Goal: Task Accomplishment & Management: Complete application form

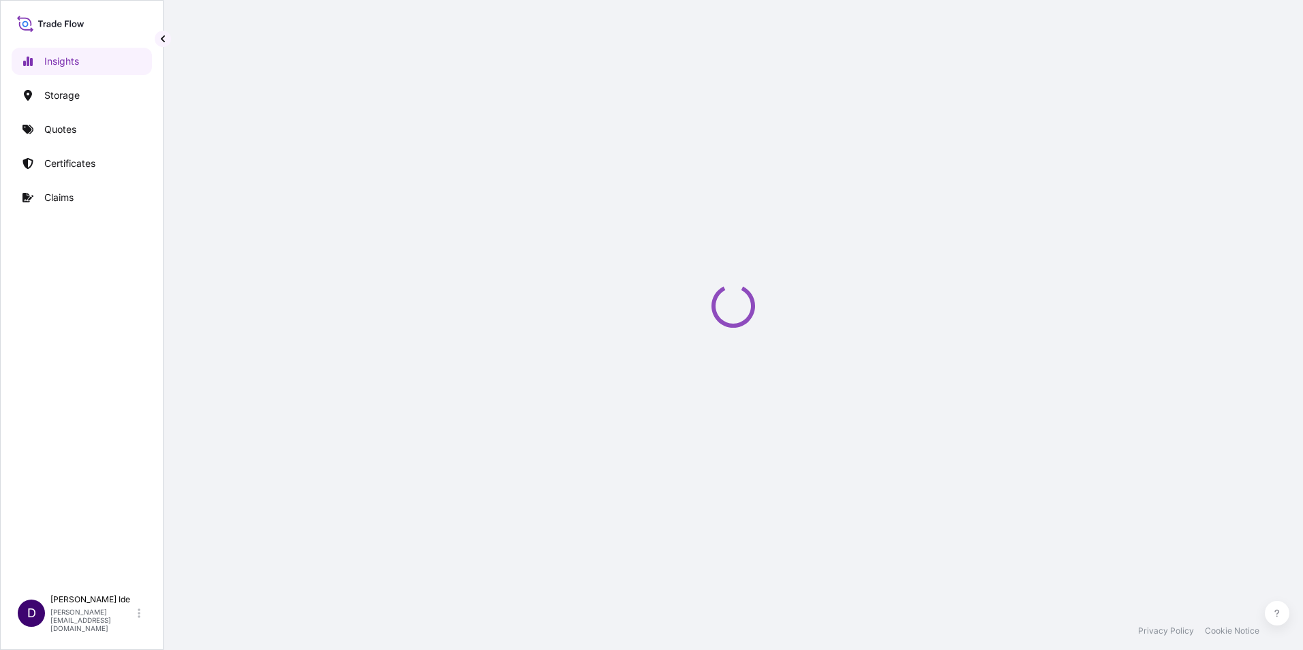
select select "2025"
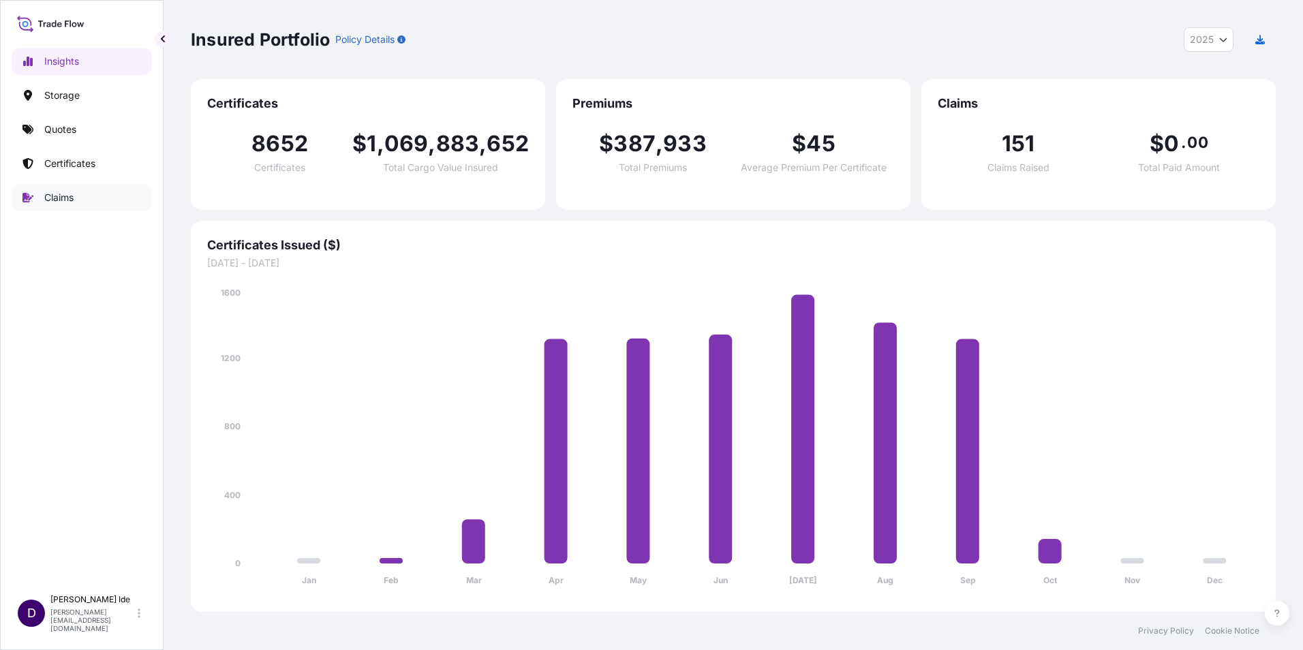
click at [63, 196] on p "Claims" at bounding box center [58, 198] width 29 height 14
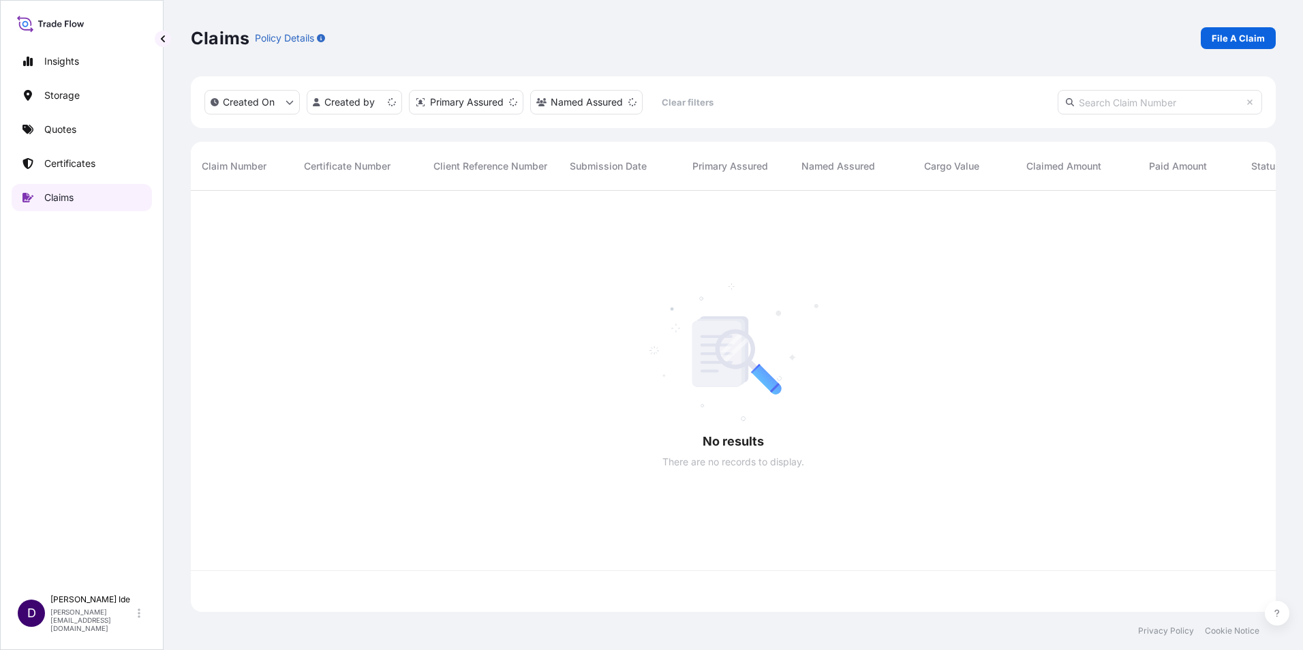
scroll to position [419, 1075]
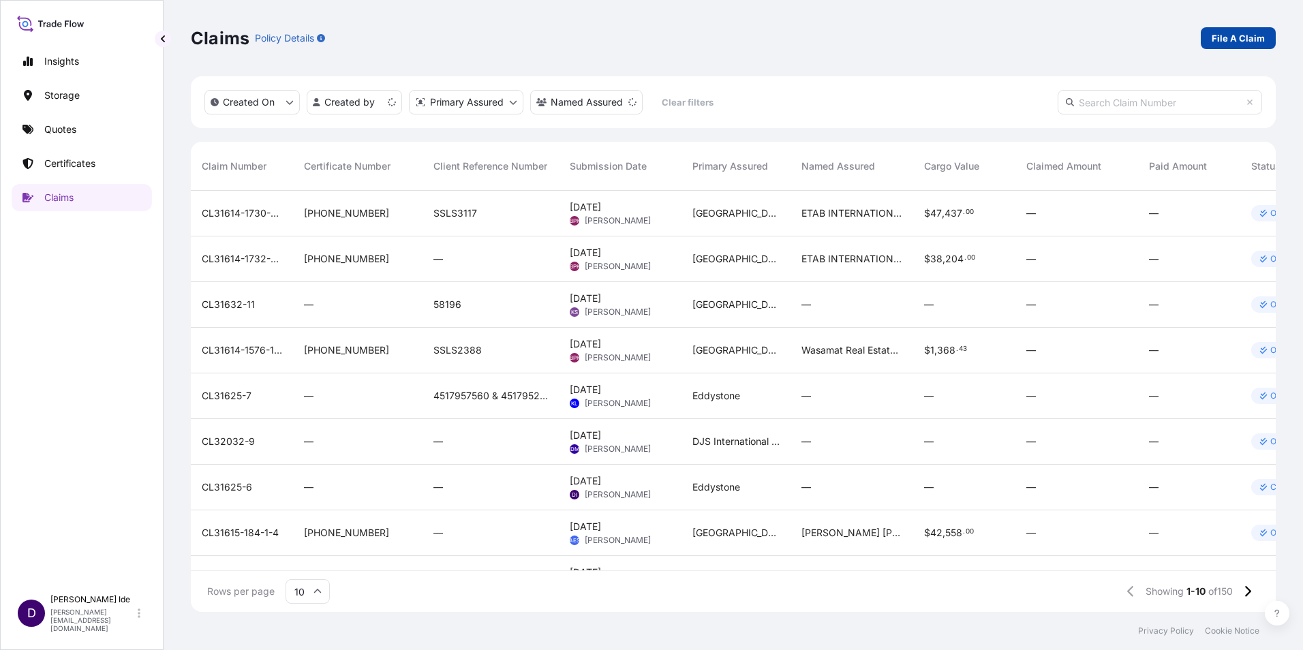
click at [1234, 38] on p "File A Claim" at bounding box center [1238, 38] width 53 height 14
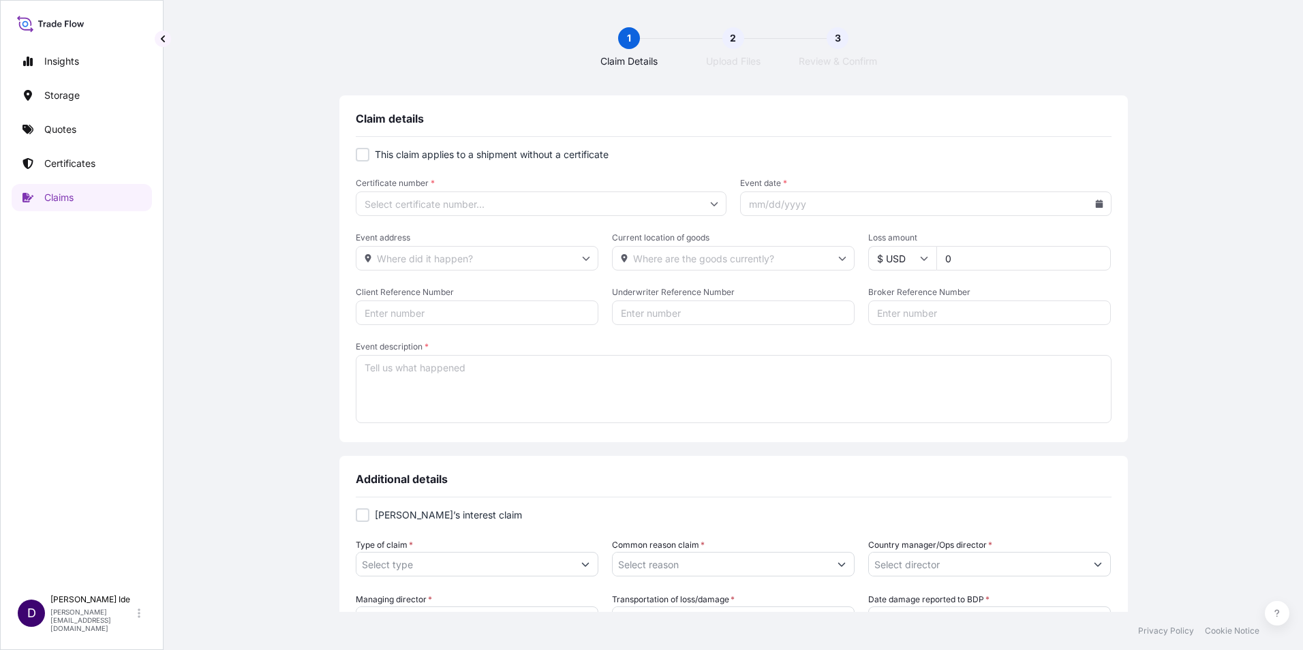
click at [361, 157] on div at bounding box center [363, 155] width 14 height 14
checkbox input "true"
click at [710, 207] on icon at bounding box center [714, 204] width 8 height 8
click at [382, 204] on input "Primary Assured *" at bounding box center [541, 204] width 371 height 25
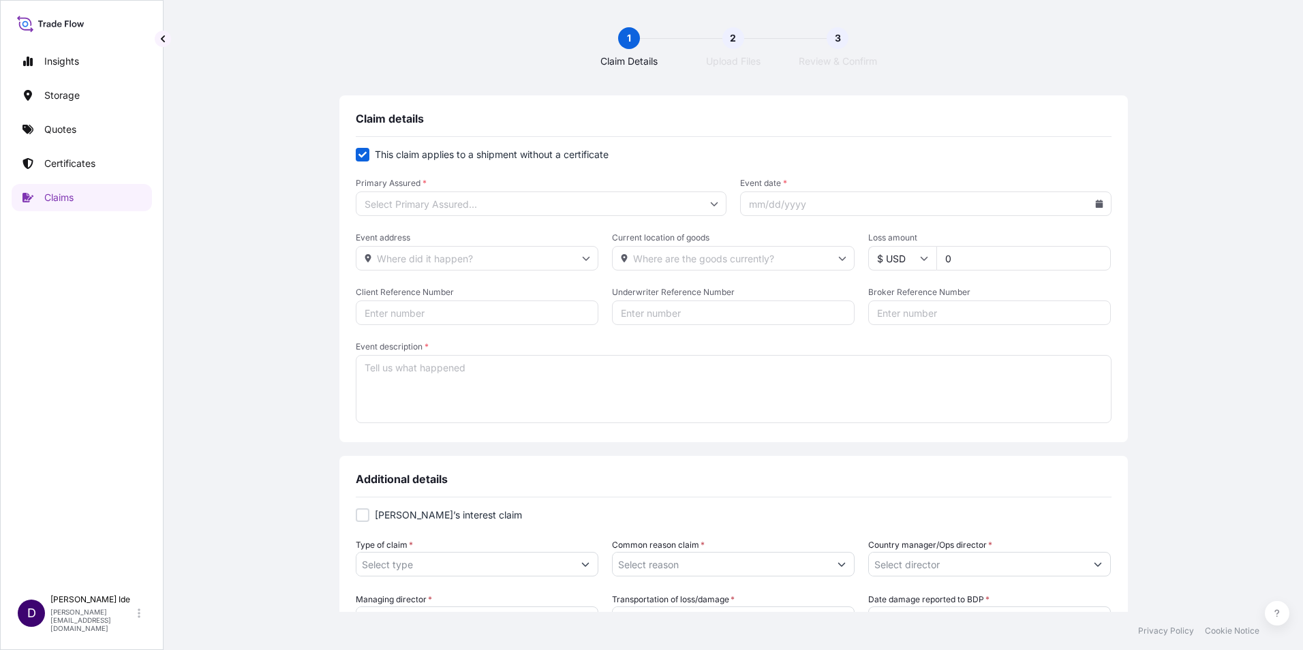
click at [401, 200] on input "Primary Assured *" at bounding box center [541, 204] width 371 height 25
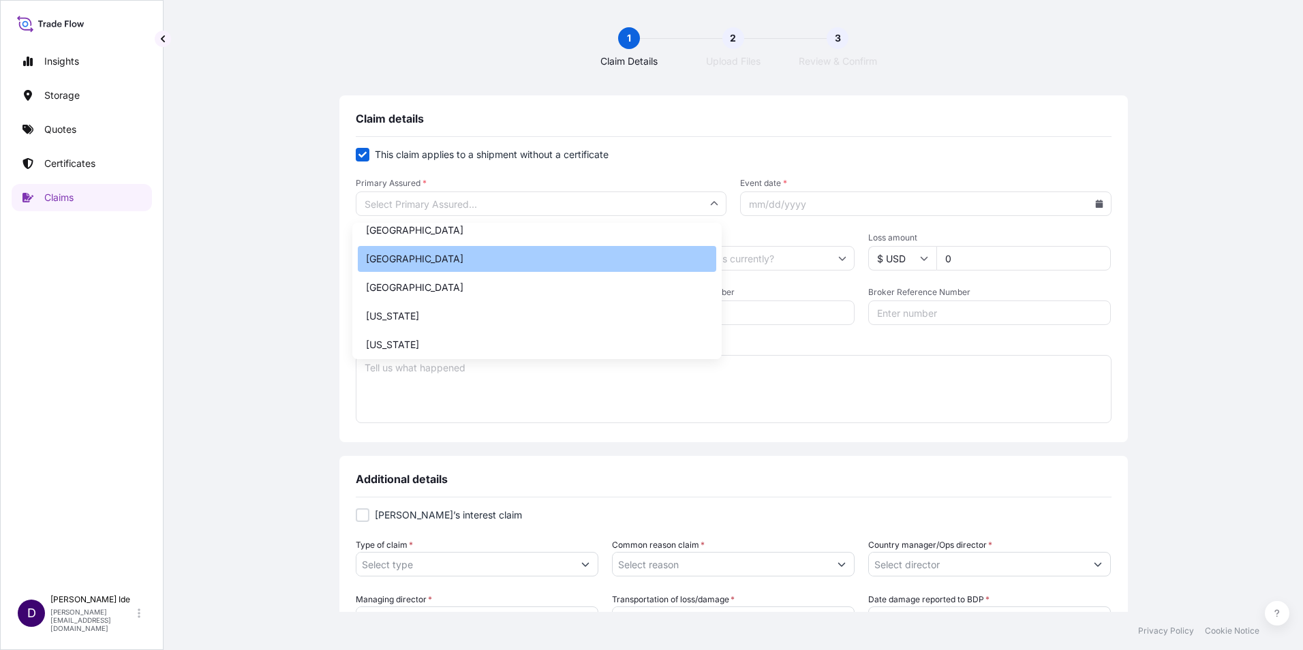
click at [418, 257] on div "[GEOGRAPHIC_DATA]" at bounding box center [537, 259] width 359 height 26
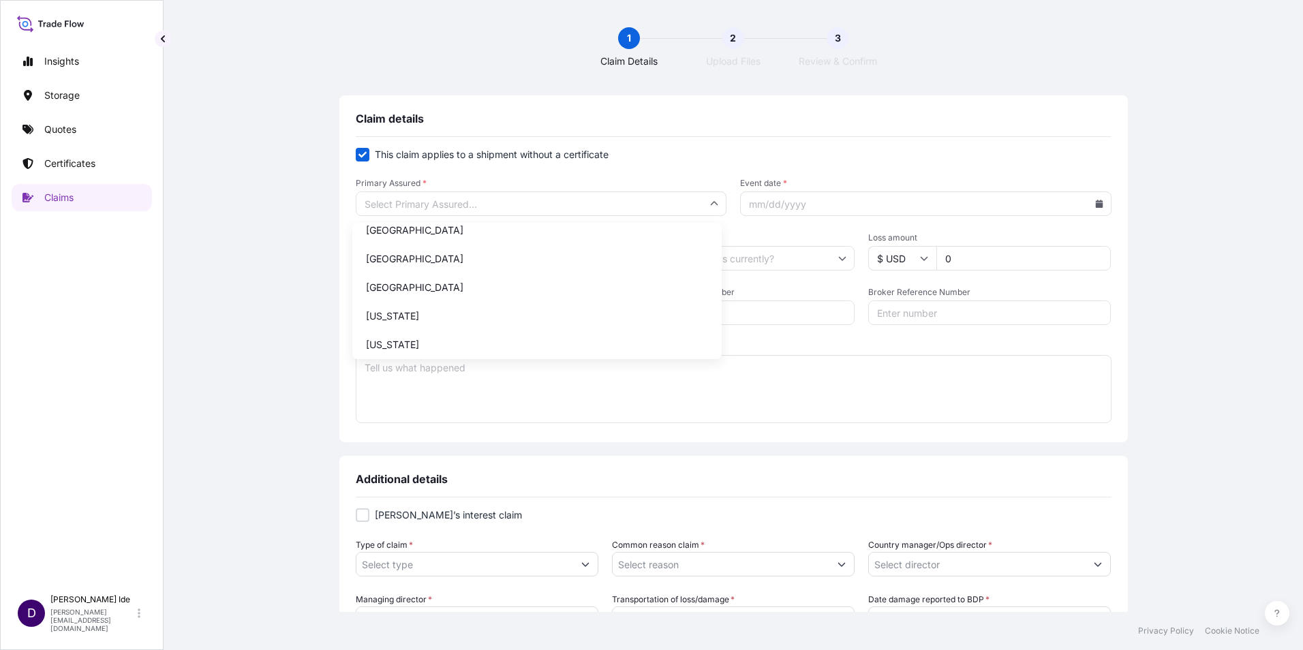
type input "[GEOGRAPHIC_DATA]"
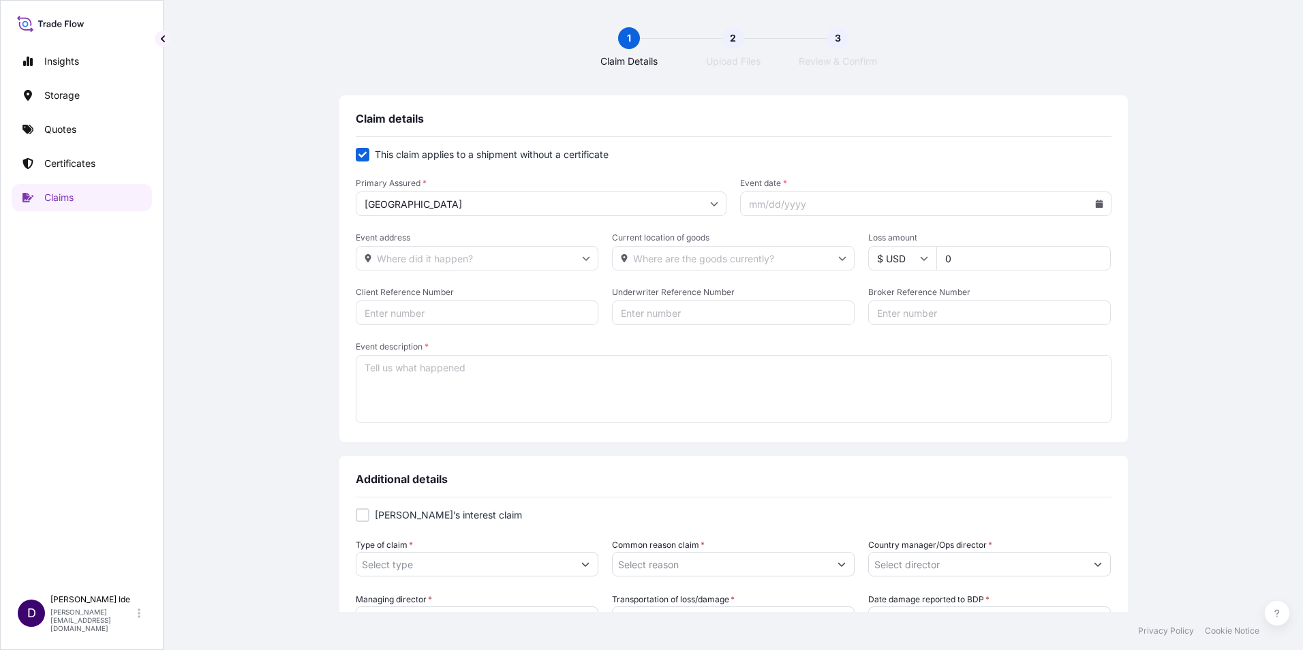
click at [1095, 205] on icon at bounding box center [1098, 204] width 7 height 8
click at [1039, 242] on icon at bounding box center [1039, 242] width 4 height 7
click at [1038, 242] on icon at bounding box center [1039, 242] width 4 height 7
click at [1036, 243] on button at bounding box center [1040, 243] width 22 height 22
click at [954, 295] on button "2" at bounding box center [953, 299] width 22 height 22
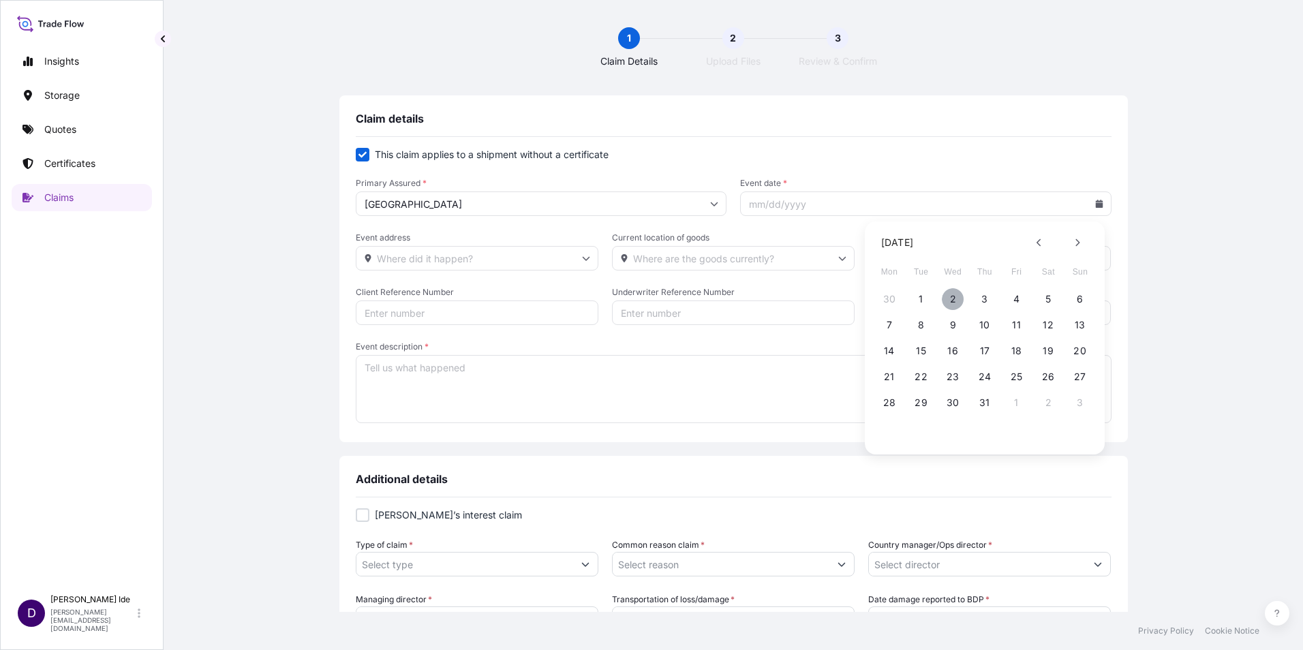
type input "[DATE]"
drag, startPoint x: 954, startPoint y: 256, endPoint x: 920, endPoint y: 259, distance: 34.2
click at [920, 259] on div "$ USD 0" at bounding box center [989, 258] width 243 height 25
type input "52855.13"
click at [405, 374] on textarea "Event description *" at bounding box center [734, 389] width 756 height 68
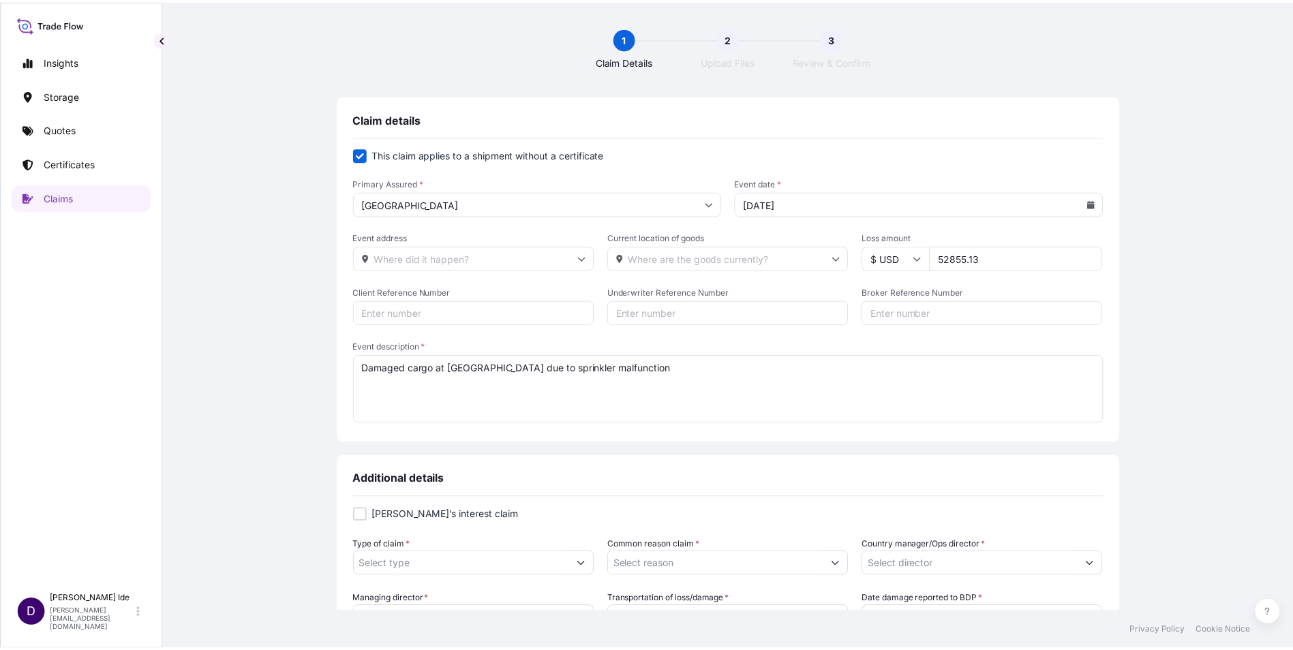
scroll to position [136, 0]
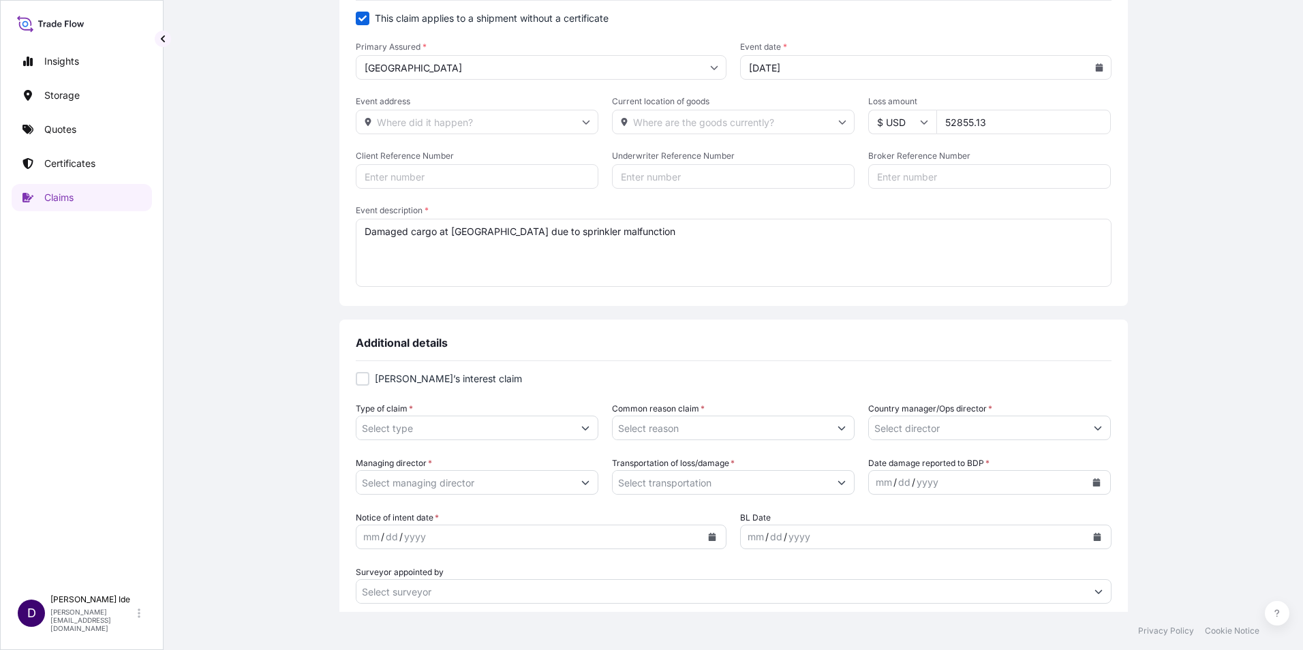
type textarea "Damaged cargo at [GEOGRAPHIC_DATA] due to sprinkler malfunction"
click at [581, 431] on icon "Show suggestions" at bounding box center [585, 428] width 8 height 8
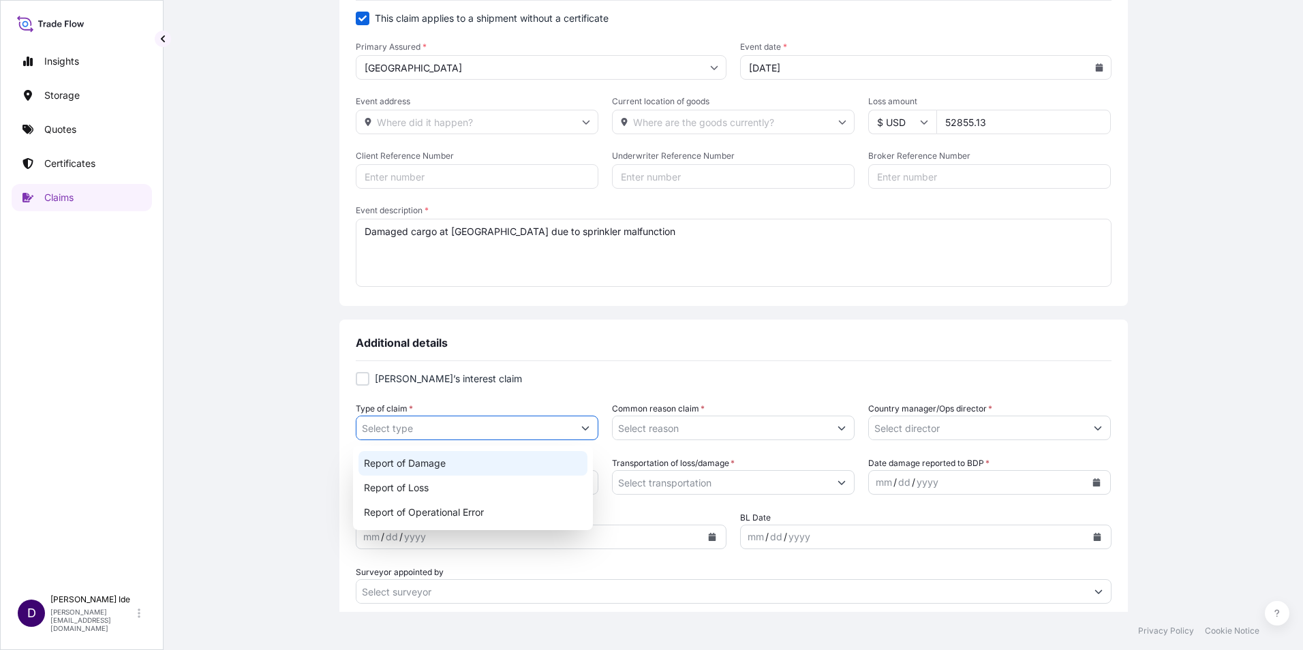
click at [461, 468] on div "Report of Damage" at bounding box center [474, 463] width 230 height 25
type input "Report of Damage"
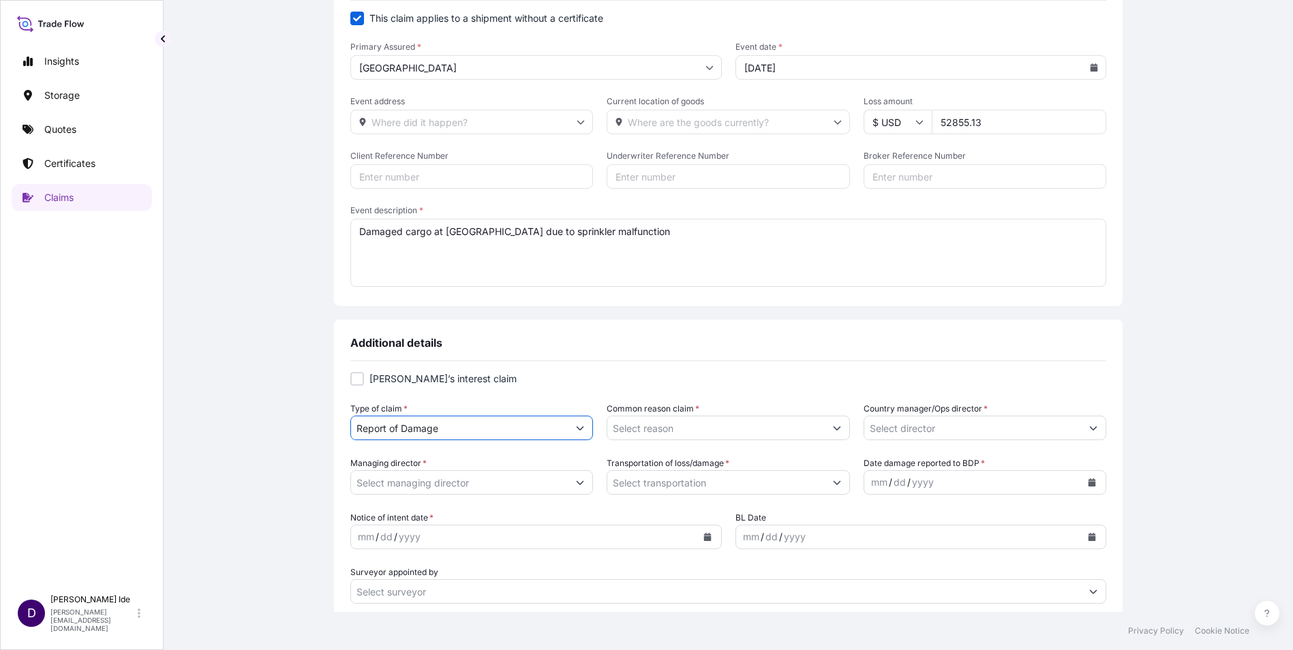
click at [838, 432] on button "Show suggestions" at bounding box center [837, 428] width 25 height 25
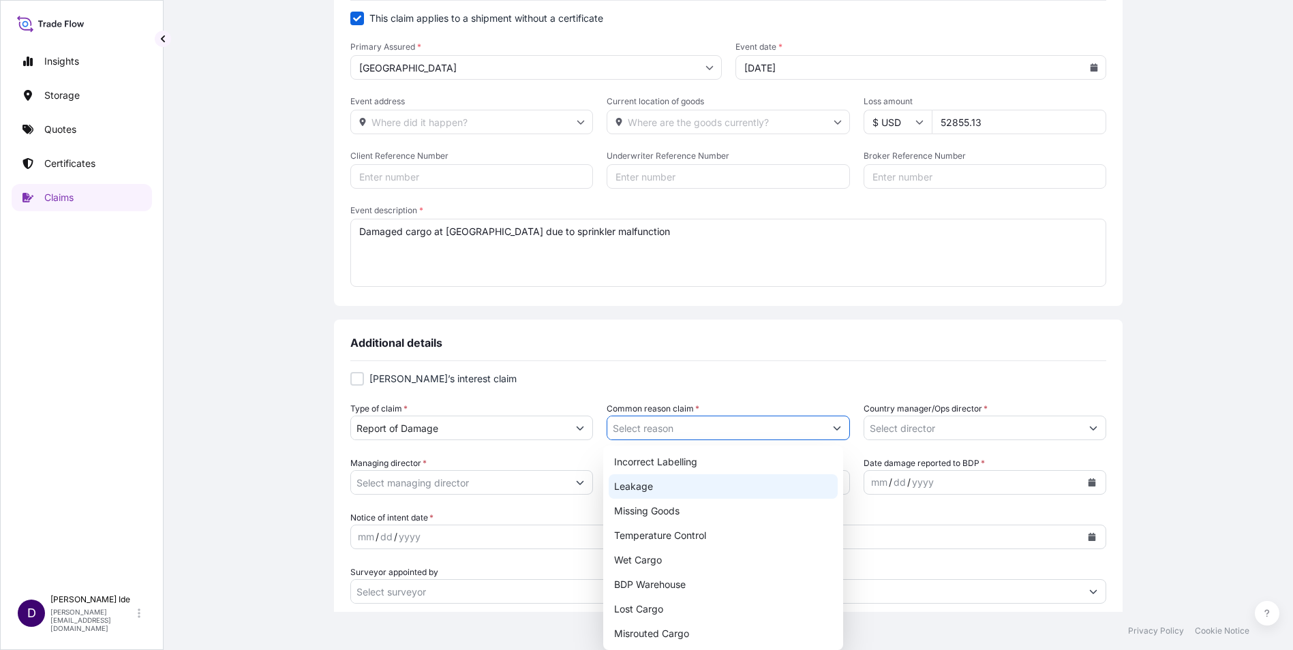
scroll to position [155, 0]
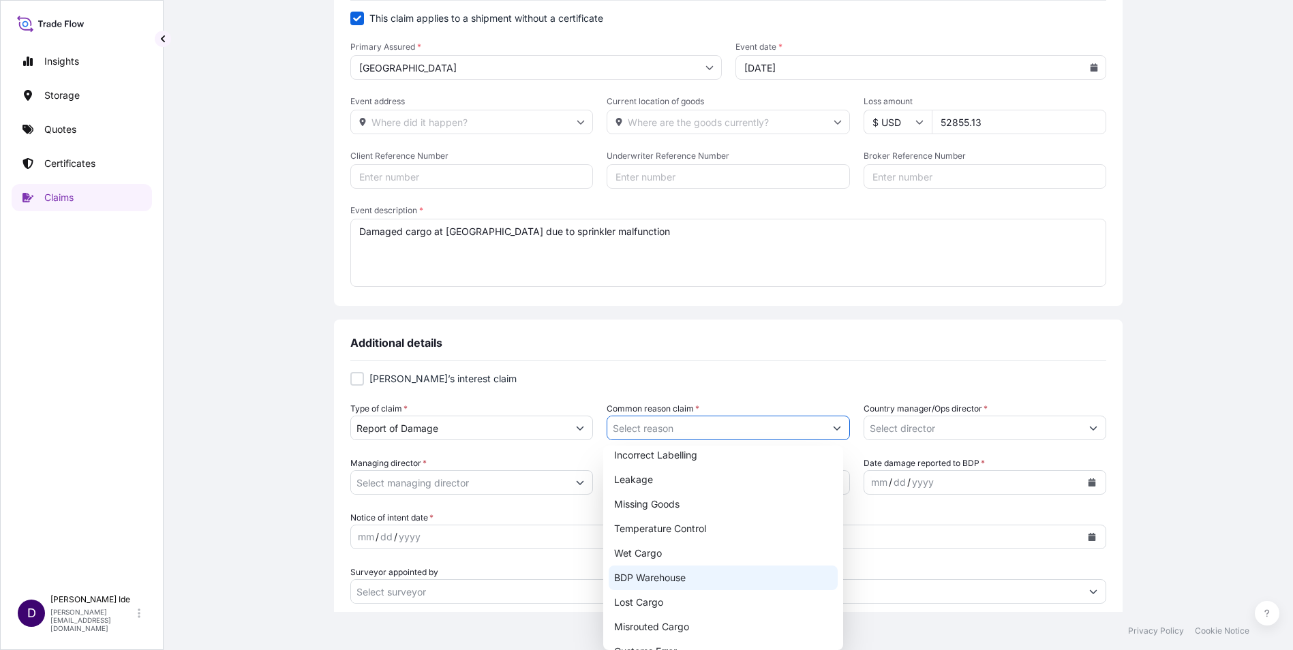
click at [663, 578] on div "BDP Warehouse" at bounding box center [724, 578] width 230 height 25
type input "BDP Warehouse"
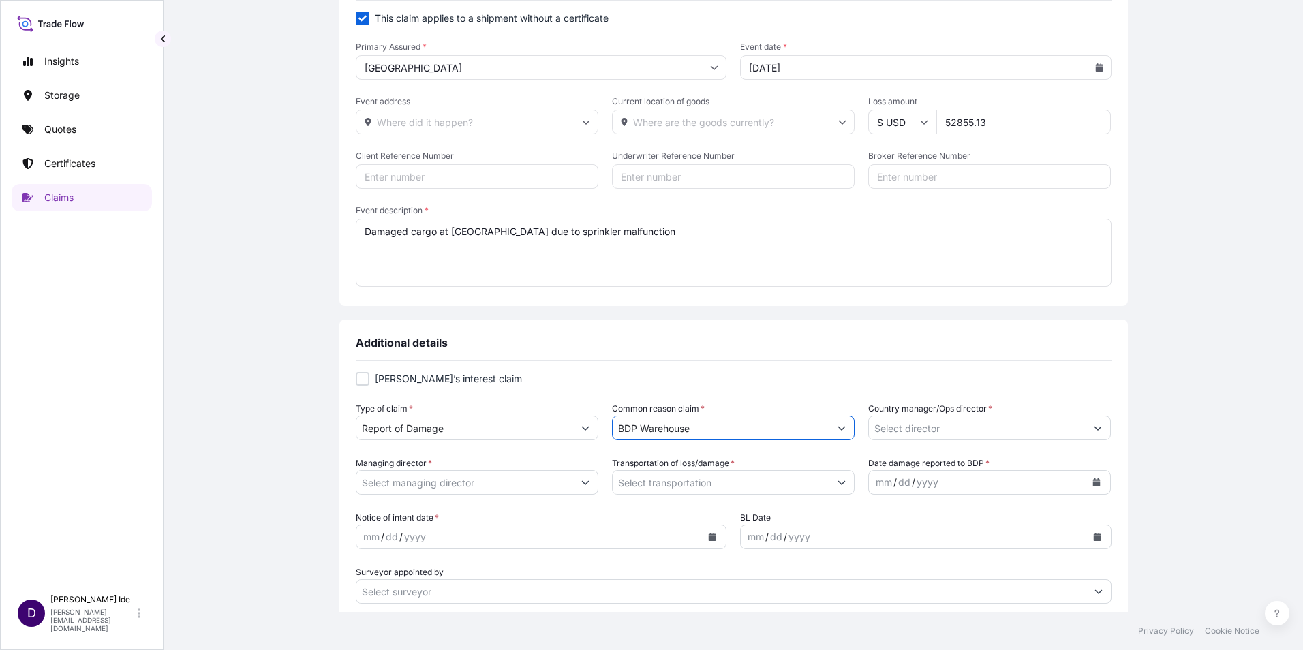
click at [1095, 429] on button "Show suggestions" at bounding box center [1098, 428] width 25 height 25
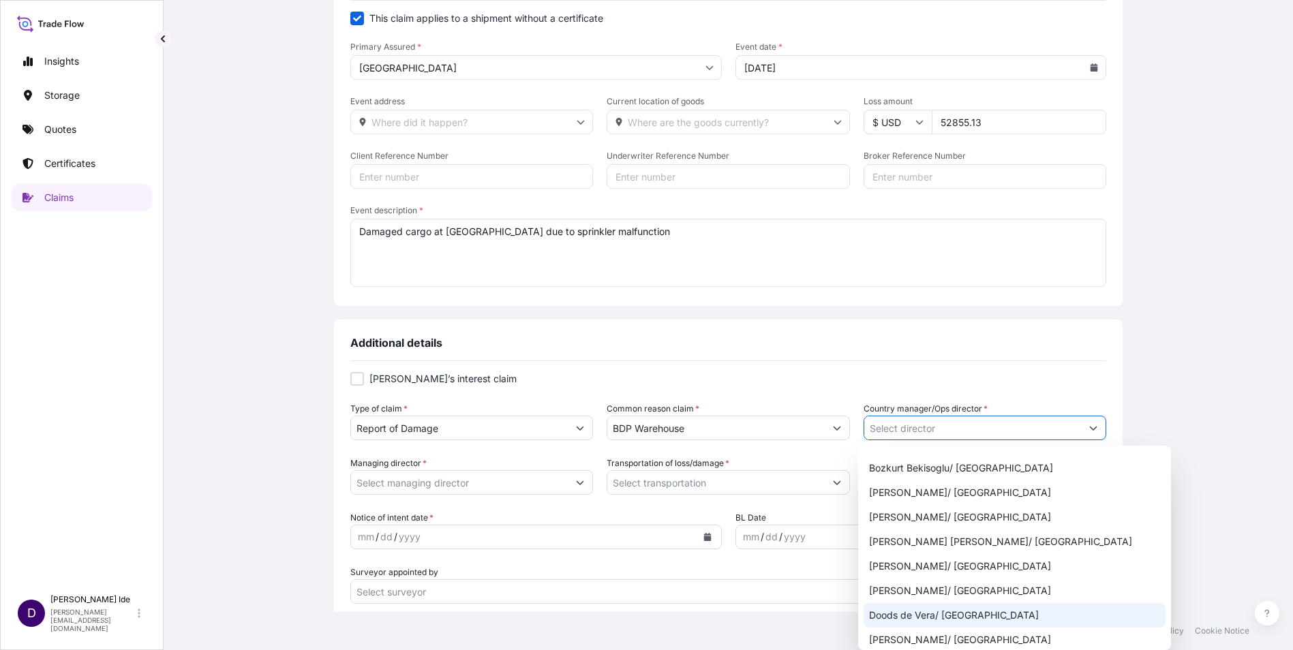
scroll to position [136, 0]
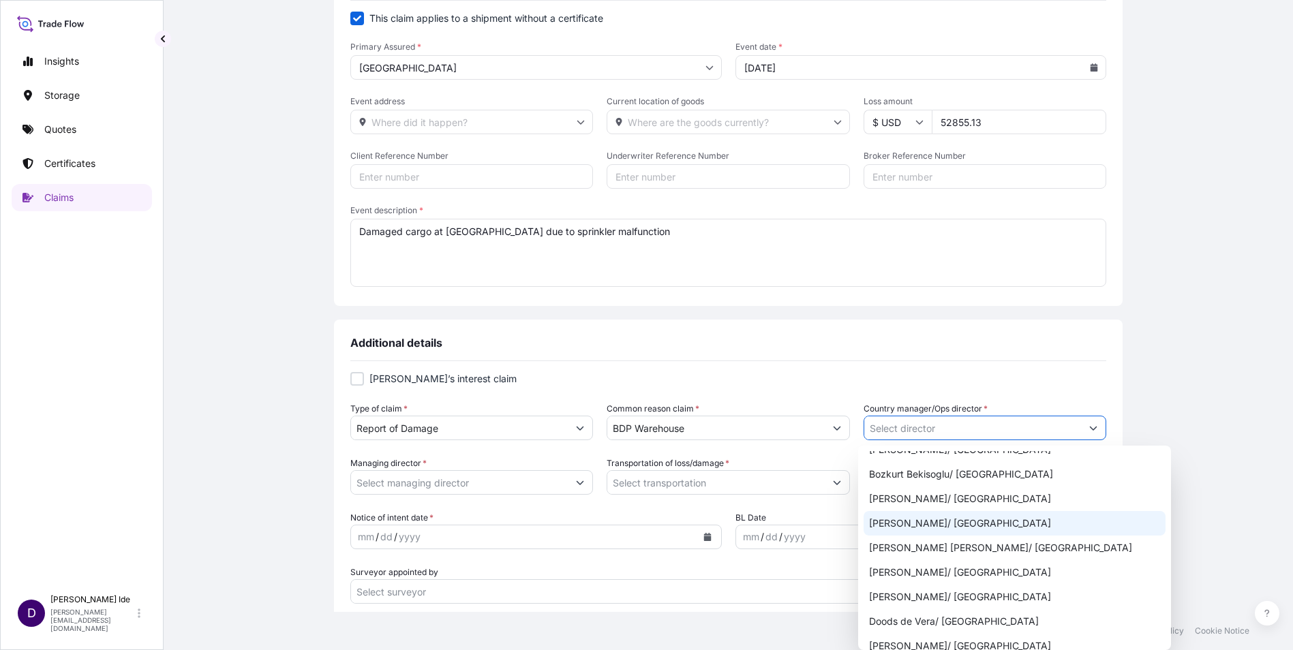
click at [913, 518] on div "[PERSON_NAME]/ [GEOGRAPHIC_DATA]" at bounding box center [1015, 523] width 302 height 25
type input "[PERSON_NAME]/ [GEOGRAPHIC_DATA]"
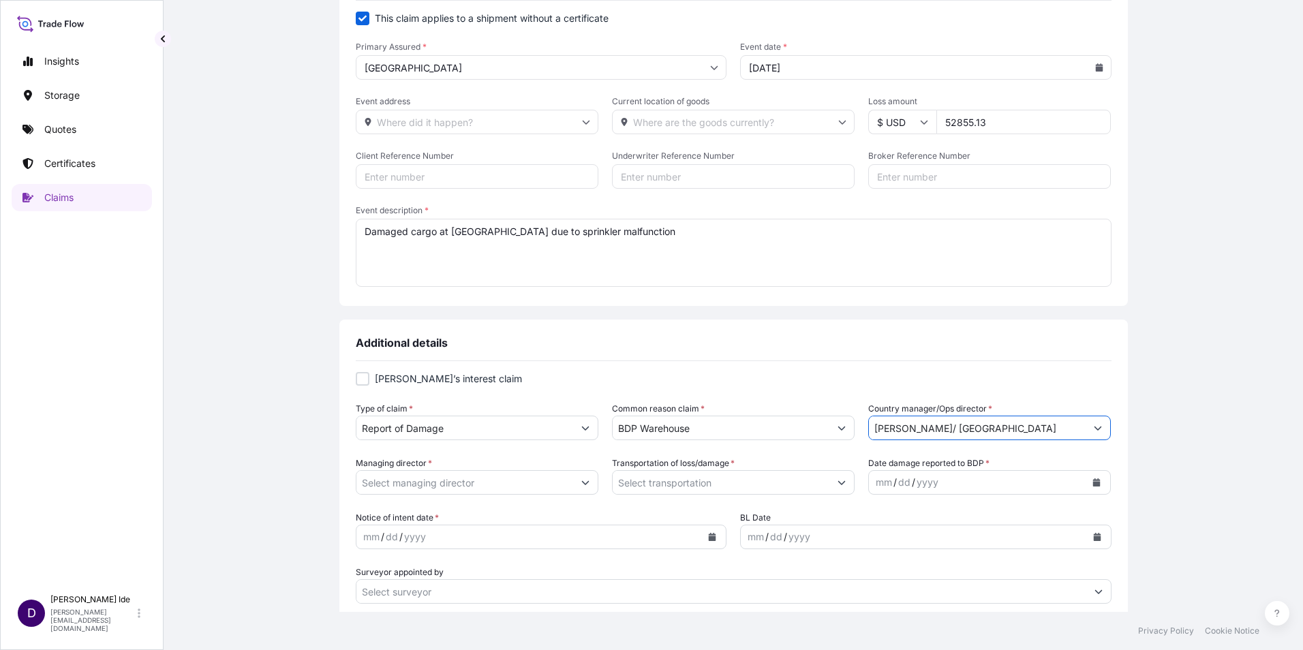
click at [580, 483] on button "Show suggestions" at bounding box center [585, 482] width 25 height 25
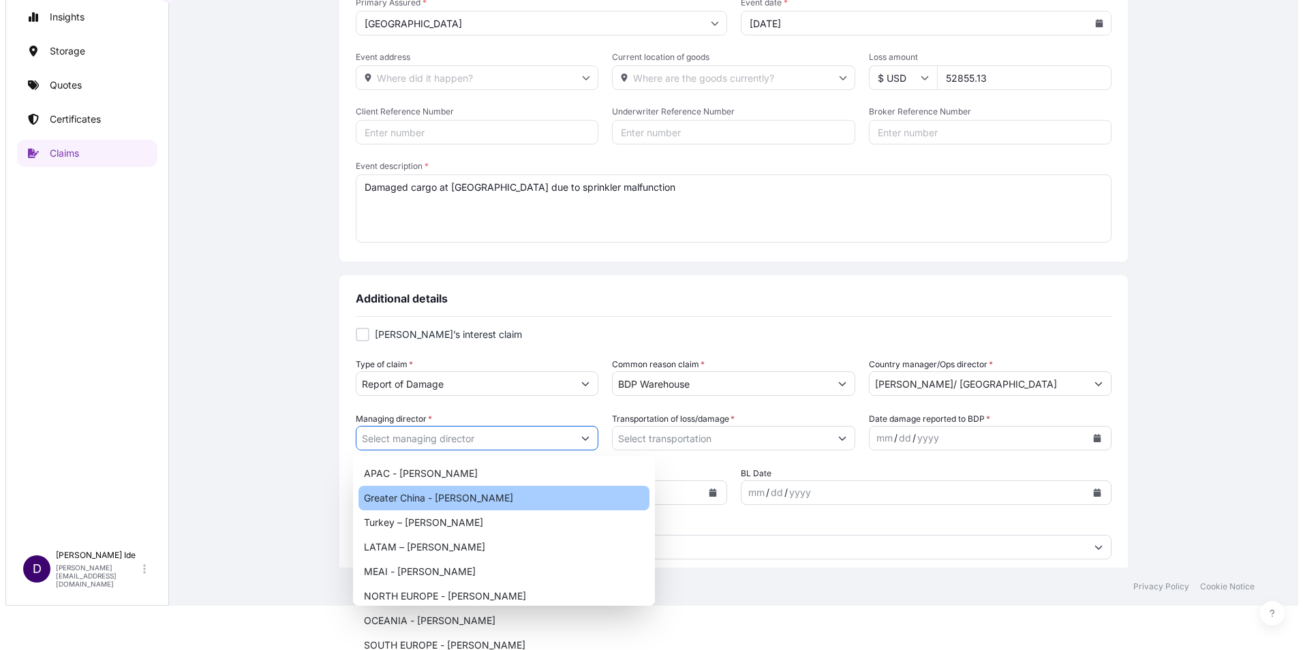
scroll to position [0, 0]
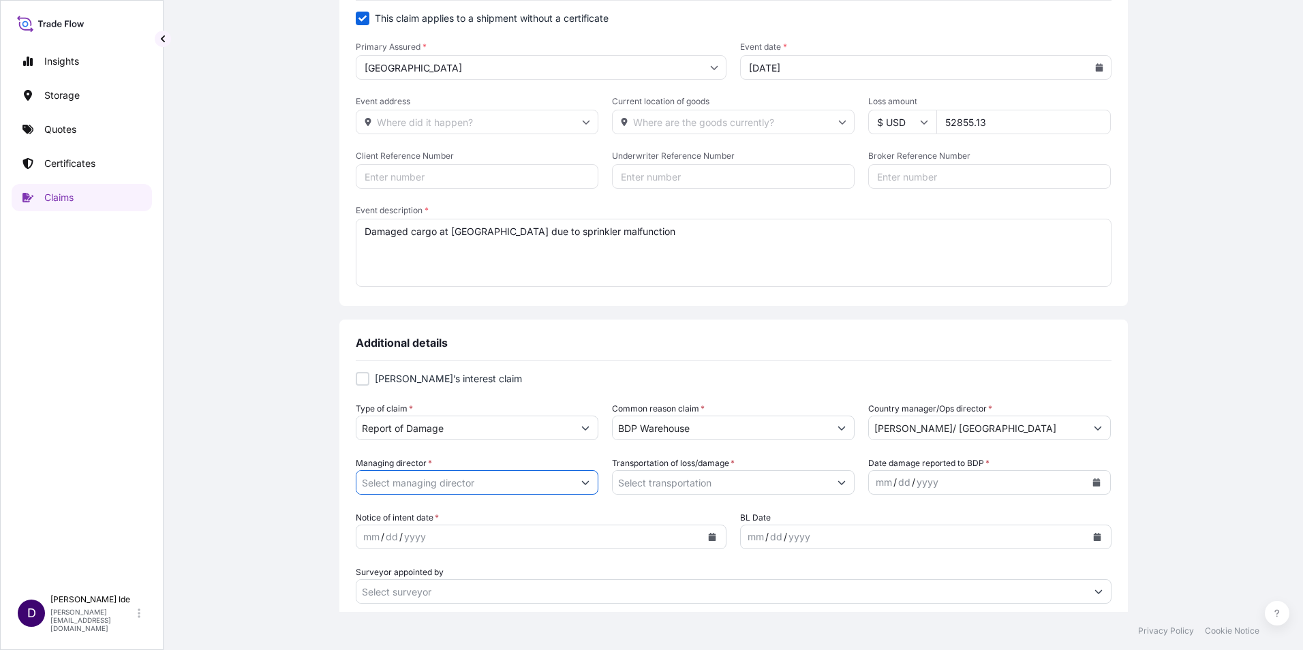
click at [404, 480] on input "Managing director *" at bounding box center [464, 482] width 217 height 25
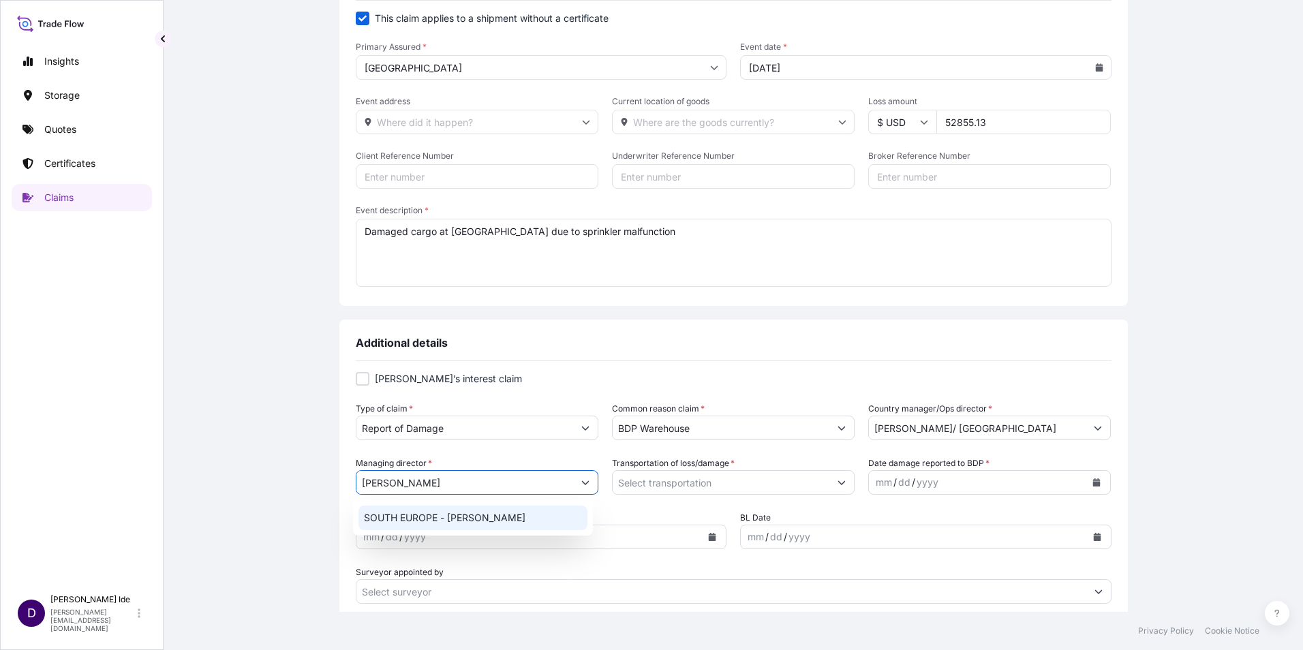
click at [411, 511] on div "SOUTH EUROPE - [PERSON_NAME]" at bounding box center [474, 518] width 230 height 25
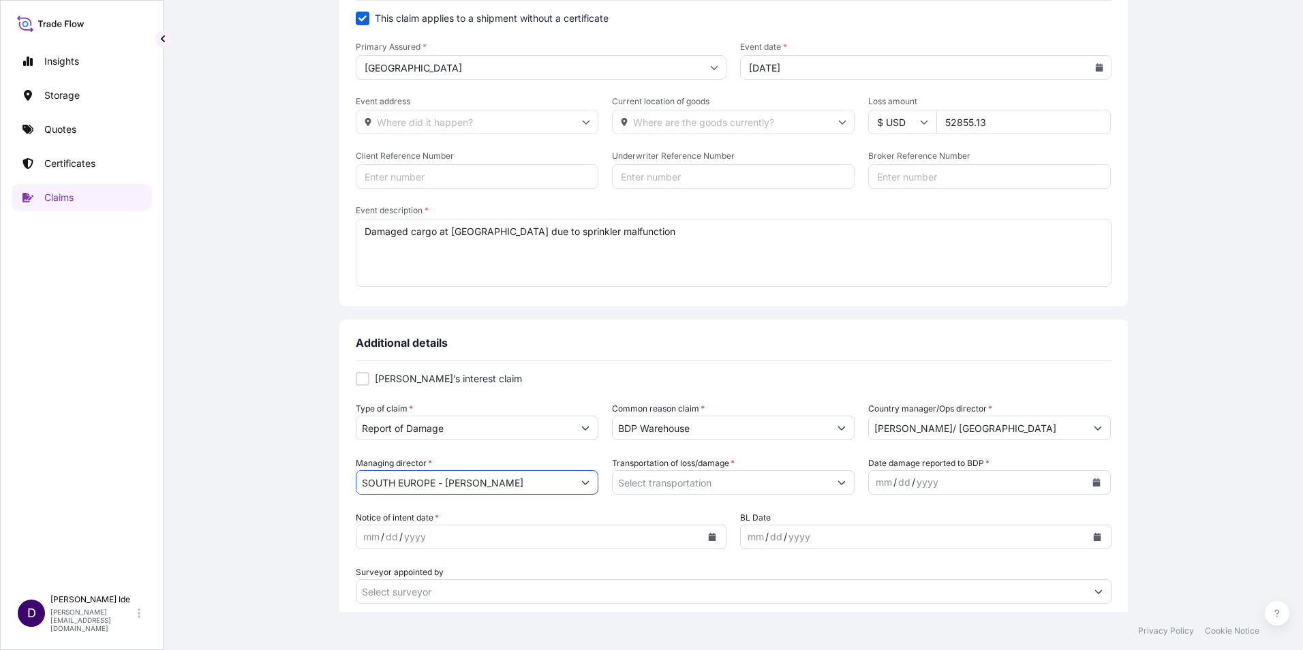
type input "SOUTH EUROPE - [PERSON_NAME]"
click at [840, 486] on icon "Show suggestions" at bounding box center [842, 482] width 8 height 8
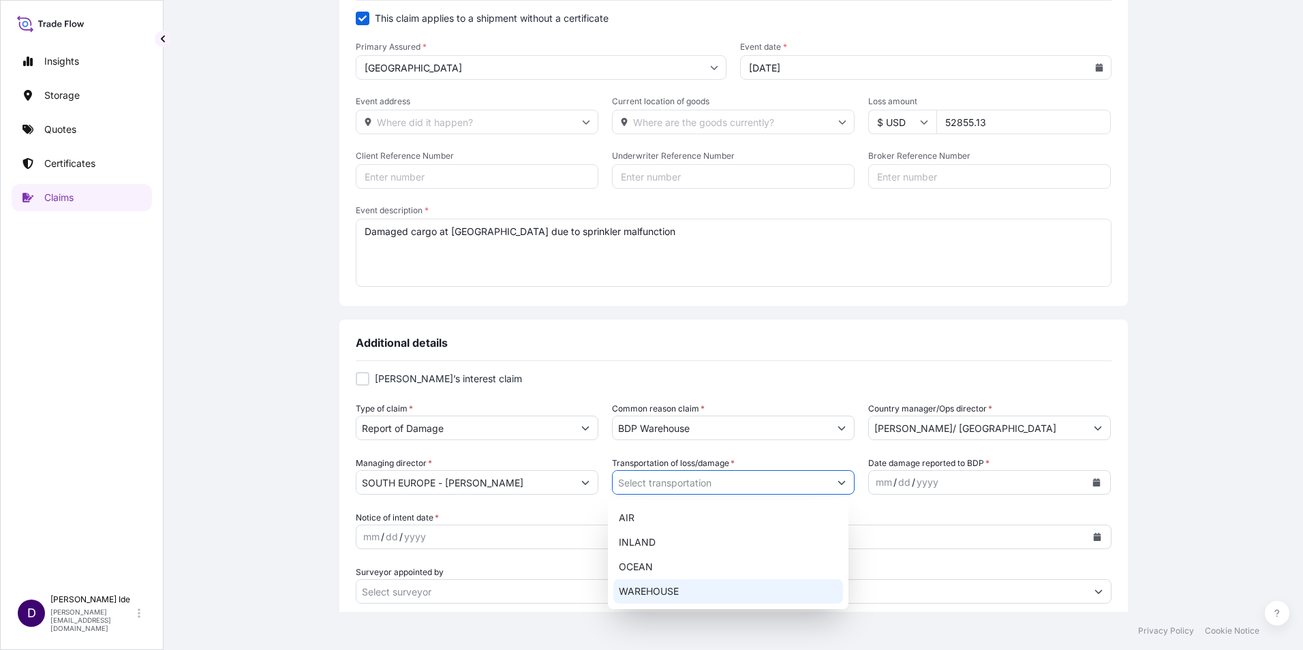
click at [672, 585] on div "WAREHOUSE" at bounding box center [728, 591] width 230 height 25
type input "WAREHOUSE"
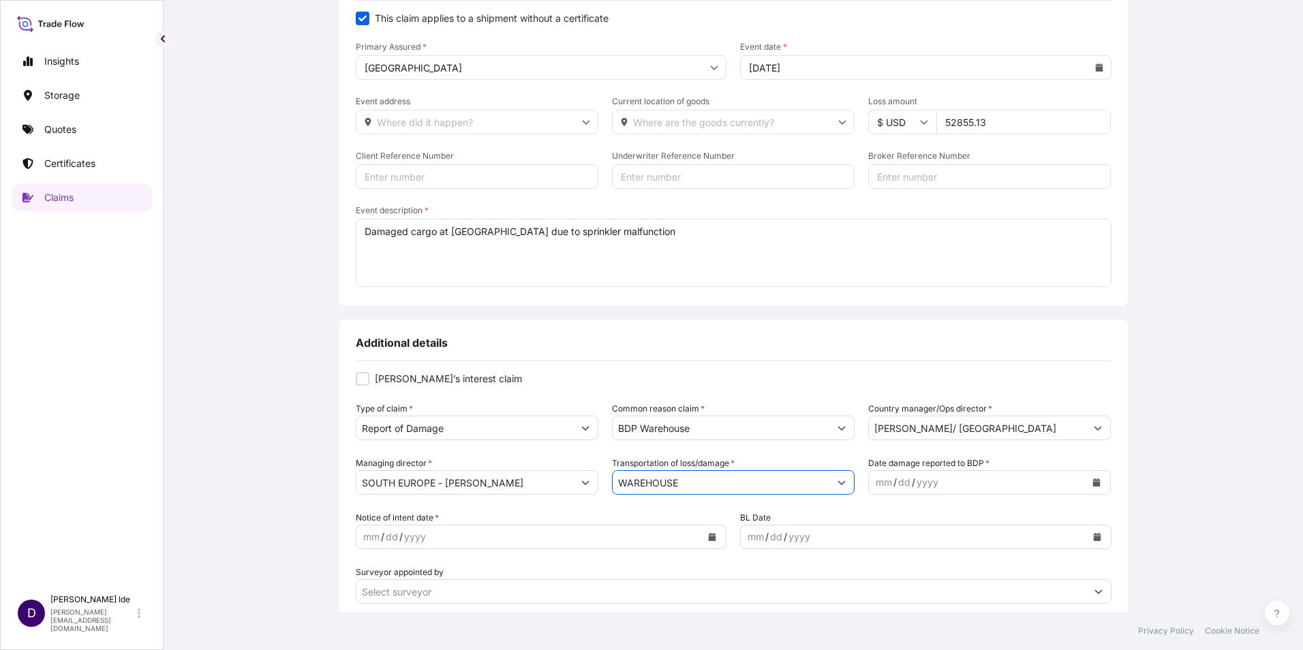
click at [1092, 479] on button "Calendar" at bounding box center [1097, 483] width 22 height 22
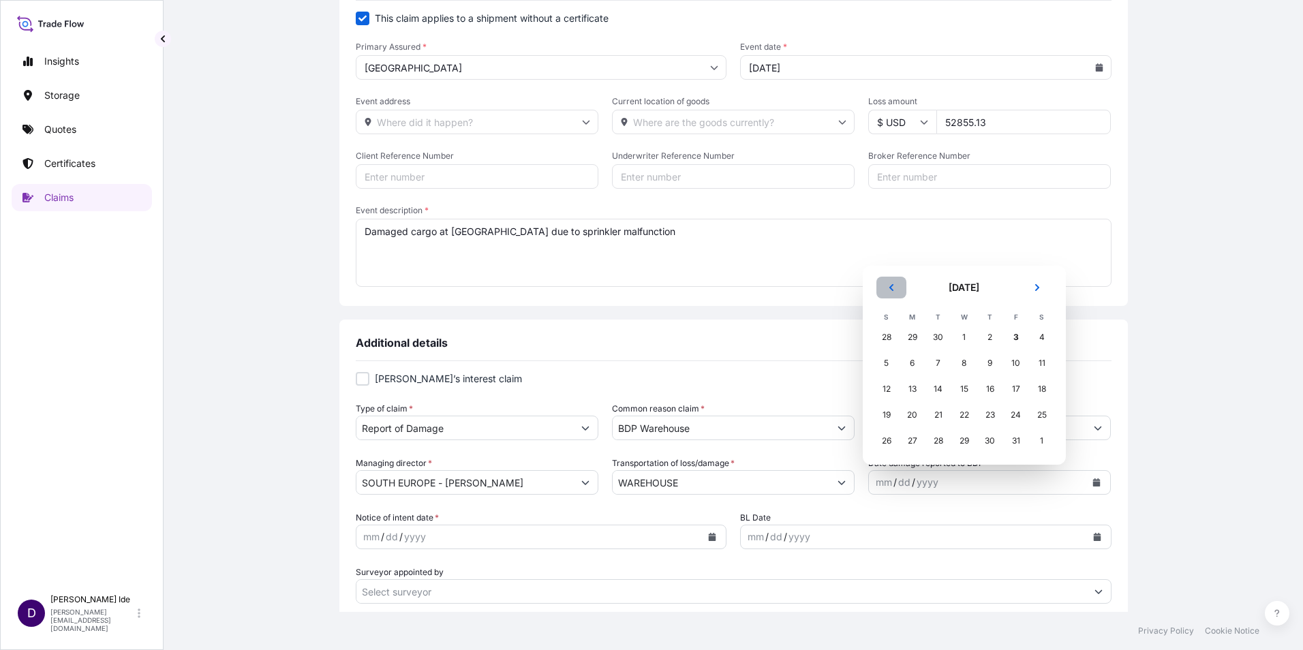
click at [894, 288] on icon "Previous" at bounding box center [891, 288] width 8 height 8
click at [892, 288] on icon "Previous" at bounding box center [891, 287] width 4 height 7
click at [892, 288] on th "S" at bounding box center [887, 291] width 26 height 15
click at [890, 266] on button "Previous" at bounding box center [892, 262] width 30 height 22
click at [966, 337] on div "2" at bounding box center [964, 337] width 25 height 25
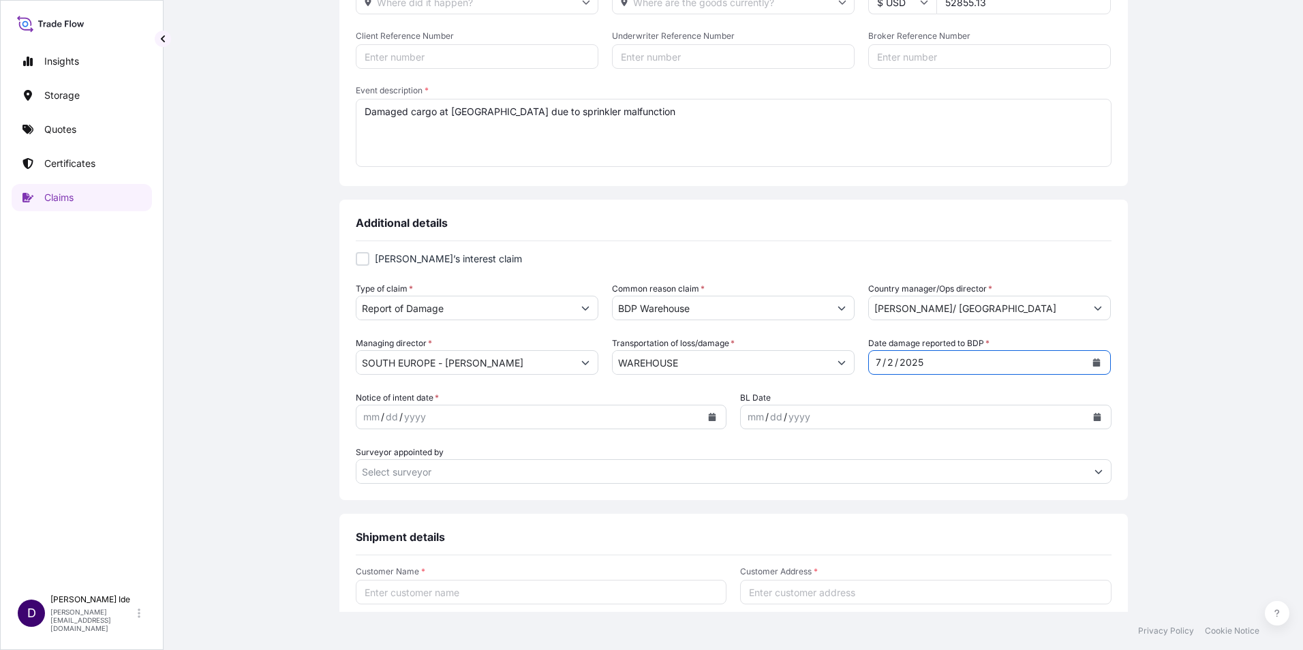
scroll to position [273, 0]
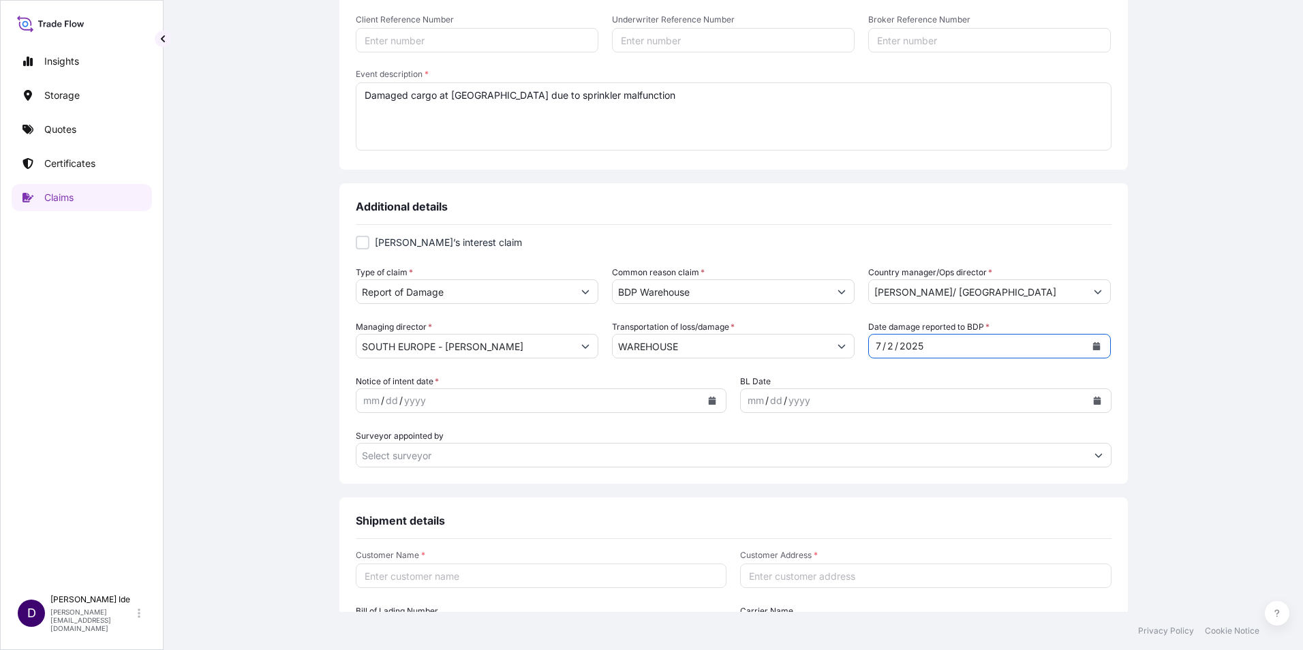
click at [709, 401] on icon "Calendar" at bounding box center [712, 401] width 7 height 8
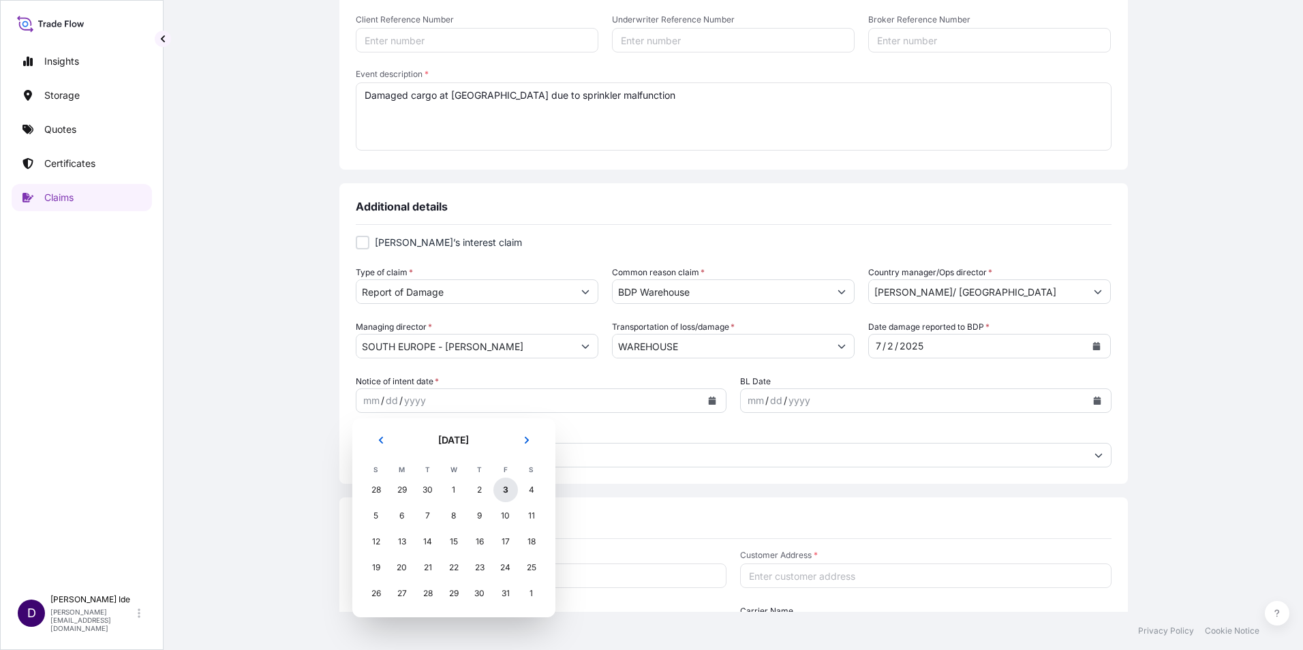
click at [504, 491] on div "3" at bounding box center [505, 490] width 25 height 25
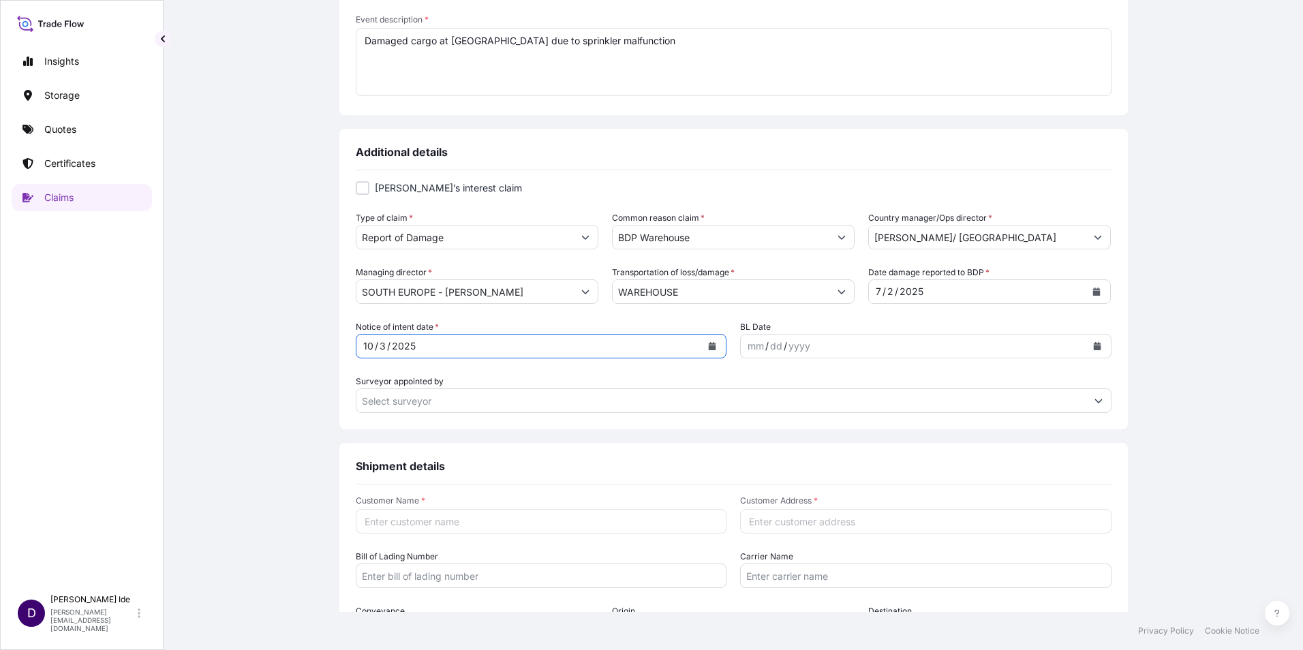
scroll to position [409, 0]
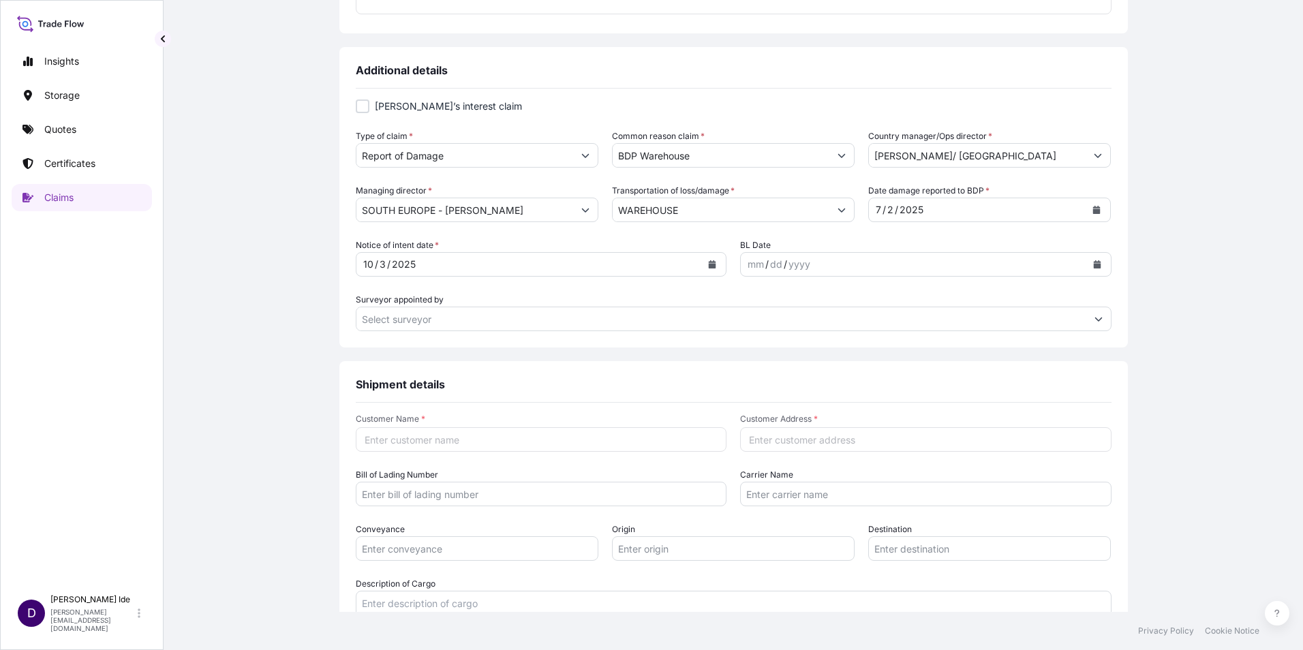
click at [408, 438] on input "Customer Name *" at bounding box center [541, 439] width 371 height 25
type input "BYD"
click at [752, 440] on input "Customer Address *" at bounding box center [925, 439] width 371 height 25
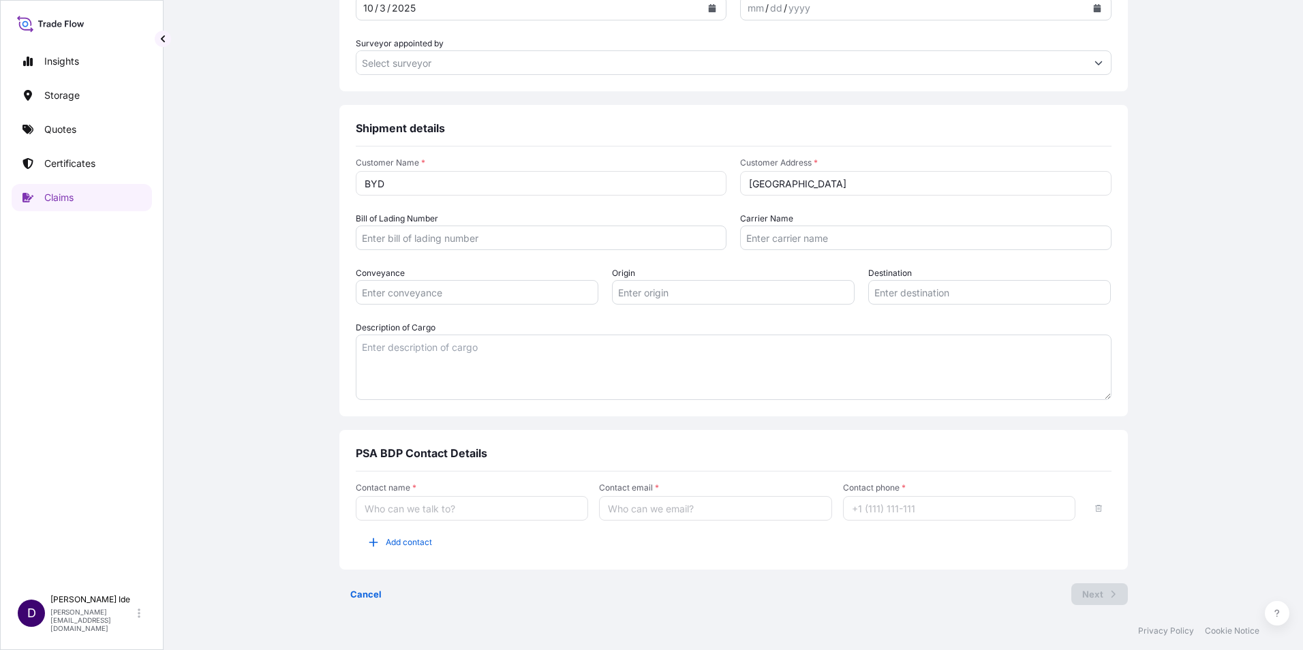
scroll to position [669, 0]
type input "[GEOGRAPHIC_DATA]"
click at [388, 506] on input "Contact name *" at bounding box center [472, 504] width 233 height 25
type input "[PERSON_NAME]"
type input "[PERSON_NAME][EMAIL_ADDRESS][DOMAIN_NAME]"
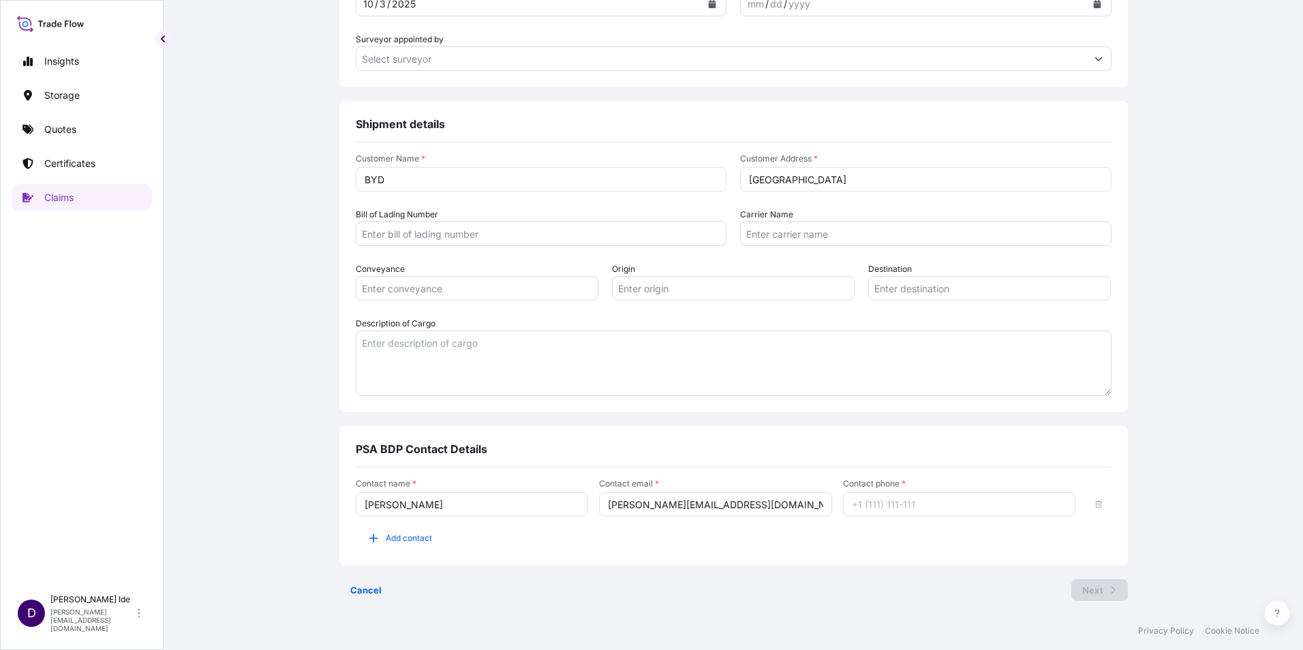
type input "12156298934"
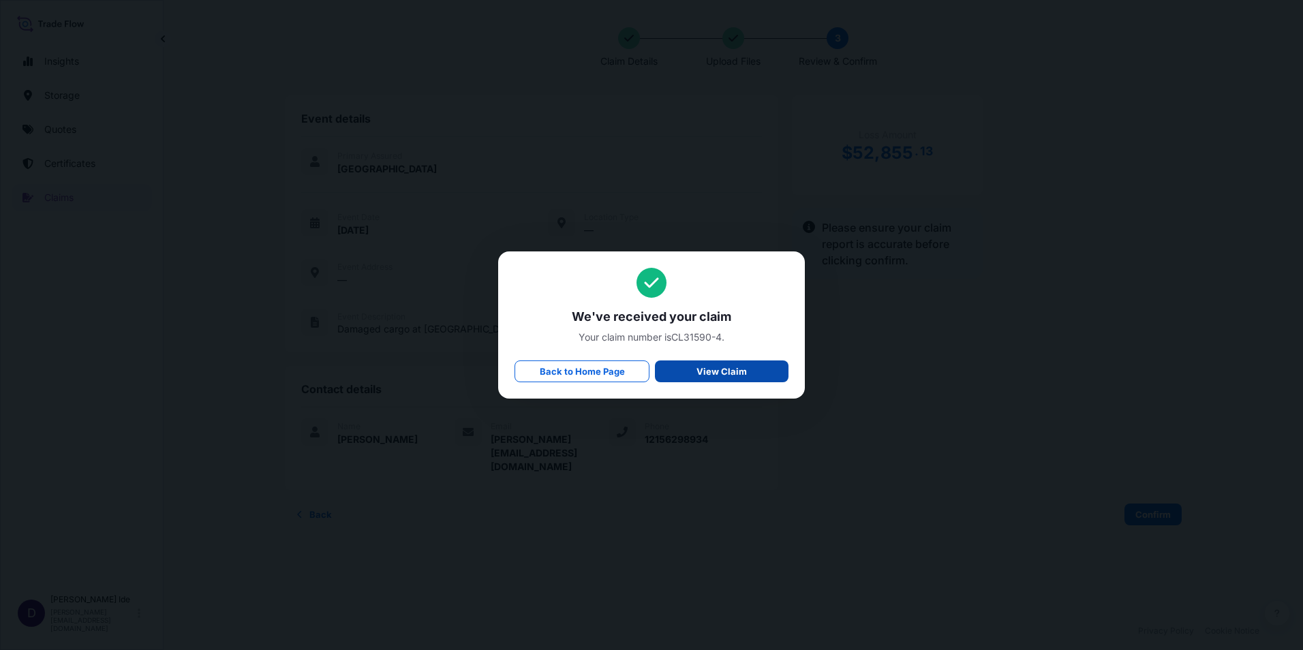
click at [703, 376] on p "View Claim" at bounding box center [722, 372] width 50 height 14
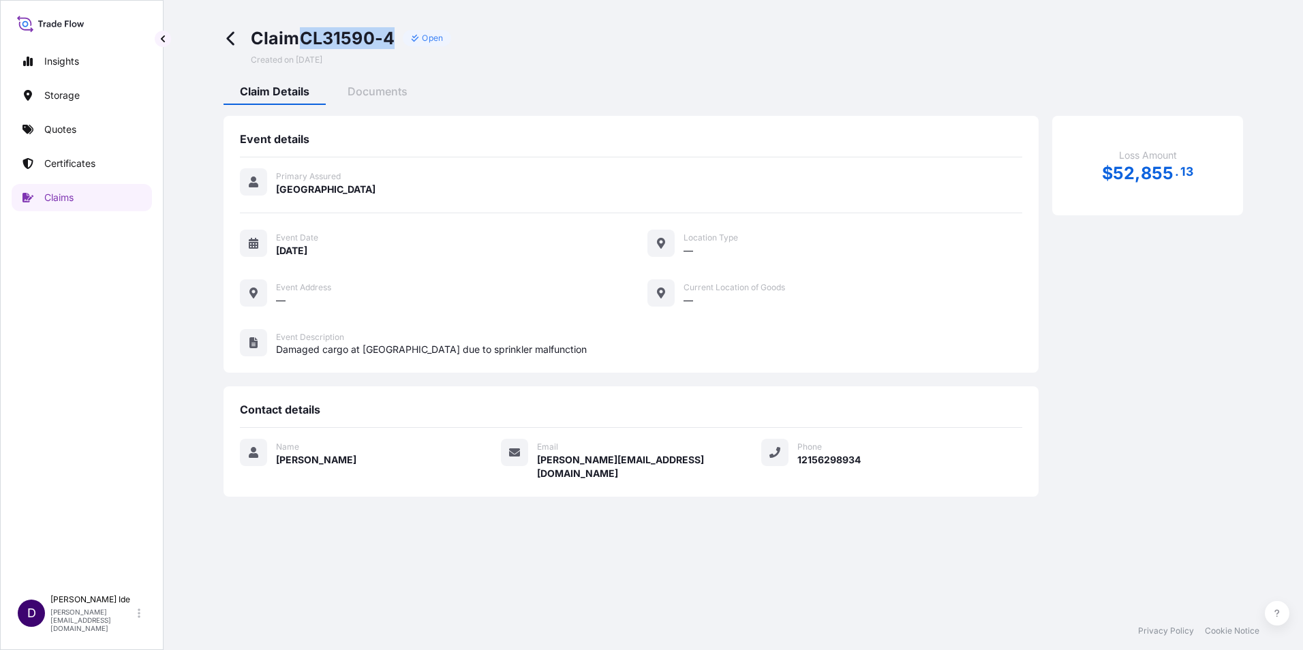
drag, startPoint x: 400, startPoint y: 35, endPoint x: 303, endPoint y: 37, distance: 97.5
click at [303, 37] on div "Claim CL31590-4 Open" at bounding box center [351, 38] width 201 height 22
copy span "CL31590-4"
